Goal: Task Accomplishment & Management: Use online tool/utility

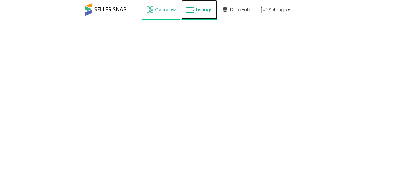
click at [205, 12] on link "Listings" at bounding box center [199, 9] width 36 height 19
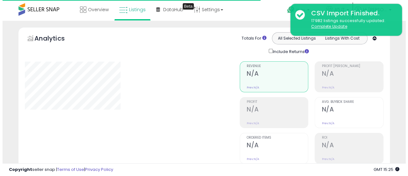
scroll to position [96, 0]
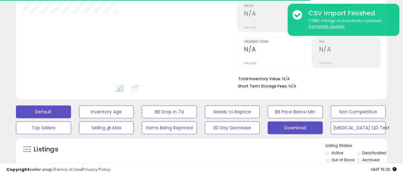
click at [291, 125] on button "Download" at bounding box center [295, 127] width 55 height 13
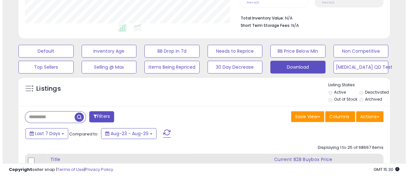
scroll to position [159, 0]
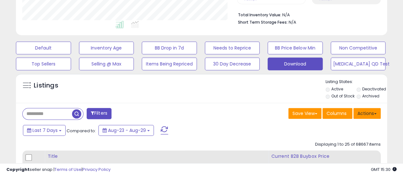
click at [361, 115] on button "Actions" at bounding box center [366, 113] width 27 height 11
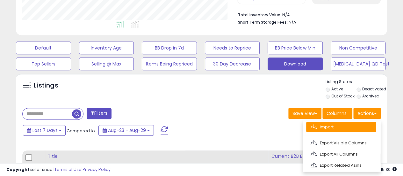
click at [358, 123] on link "Import" at bounding box center [341, 127] width 70 height 10
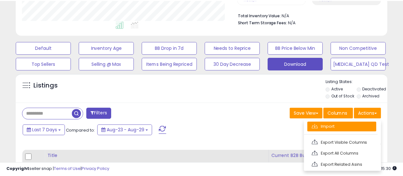
scroll to position [131, 217]
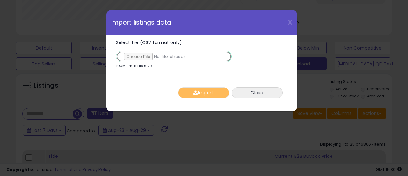
click at [143, 60] on input "Select file (CSV format only)" at bounding box center [174, 56] width 116 height 11
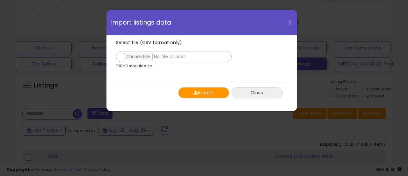
click at [184, 89] on button "Import" at bounding box center [203, 92] width 51 height 11
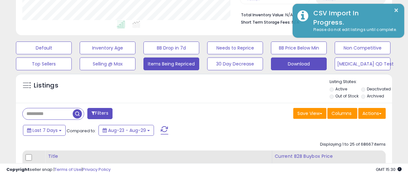
scroll to position [318499, 318415]
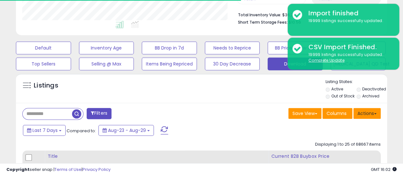
click at [372, 112] on button "Actions" at bounding box center [366, 113] width 27 height 11
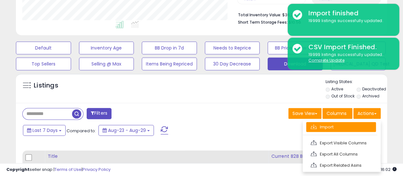
click at [326, 127] on link "Import" at bounding box center [341, 127] width 70 height 10
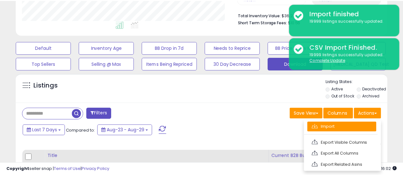
scroll to position [131, 217]
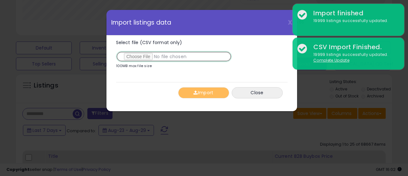
click at [132, 53] on input "Select file (CSV format only)" at bounding box center [174, 56] width 116 height 11
type input "**********"
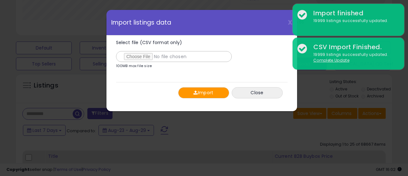
click at [214, 91] on button "Import" at bounding box center [203, 92] width 51 height 11
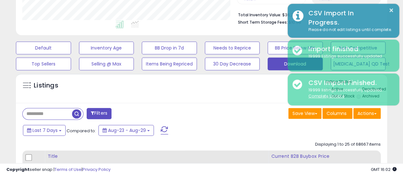
scroll to position [318499, 318415]
